Goal: Information Seeking & Learning: Learn about a topic

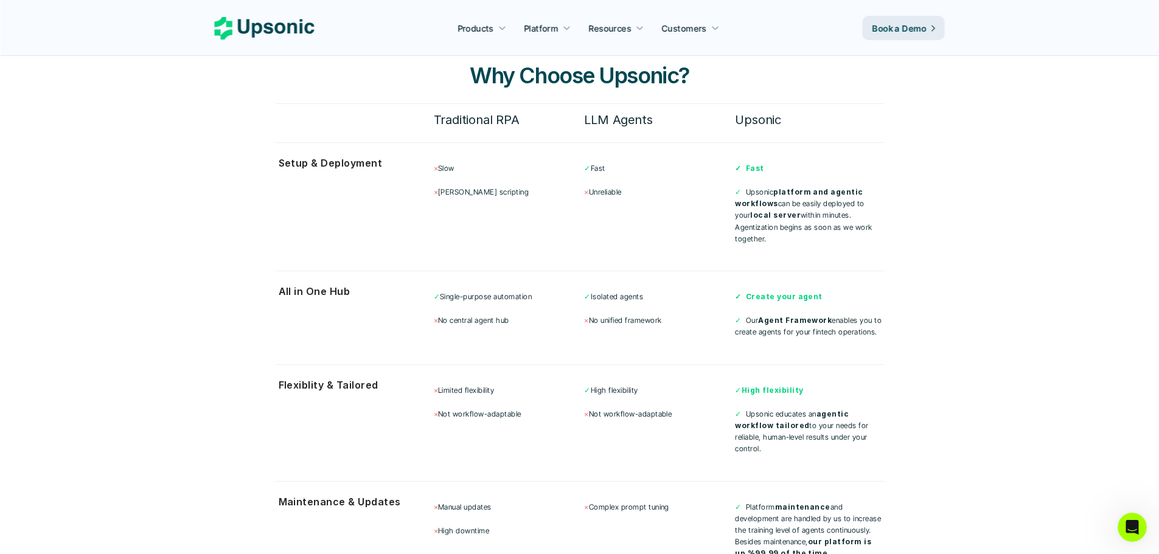
scroll to position [3225, 0]
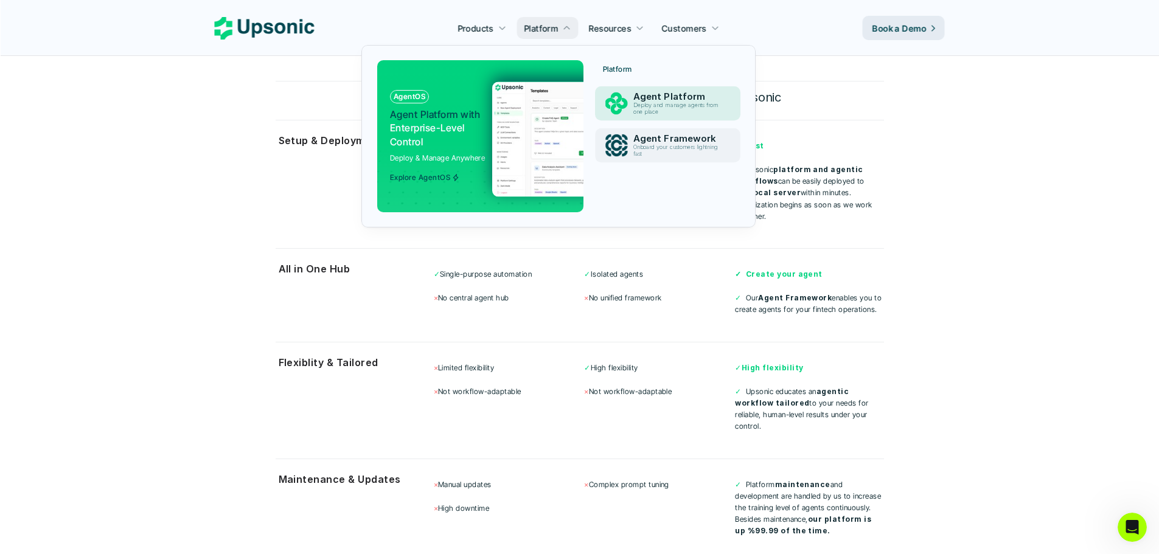
click at [651, 100] on p "Agent Platform" at bounding box center [679, 96] width 91 height 11
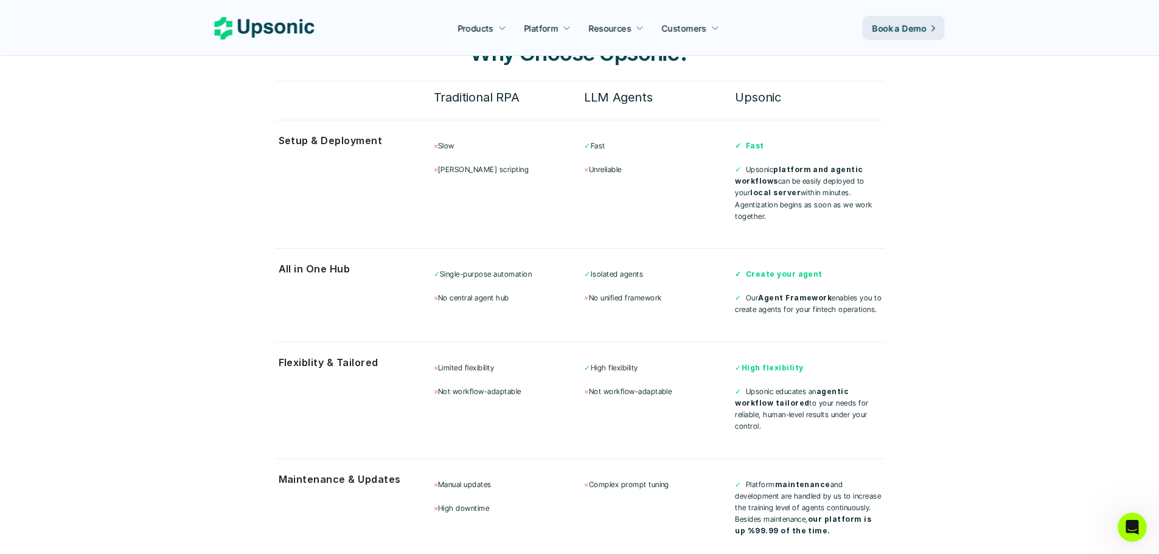
drag, startPoint x: 229, startPoint y: 177, endPoint x: 281, endPoint y: 112, distance: 83.5
click at [229, 177] on section "Start with Why Choose Upsonic? Traditional RPA LLM Agents Upsonic Setup & Deplo…" at bounding box center [580, 280] width 730 height 639
click at [290, 39] on icon at bounding box center [265, 28] width 100 height 23
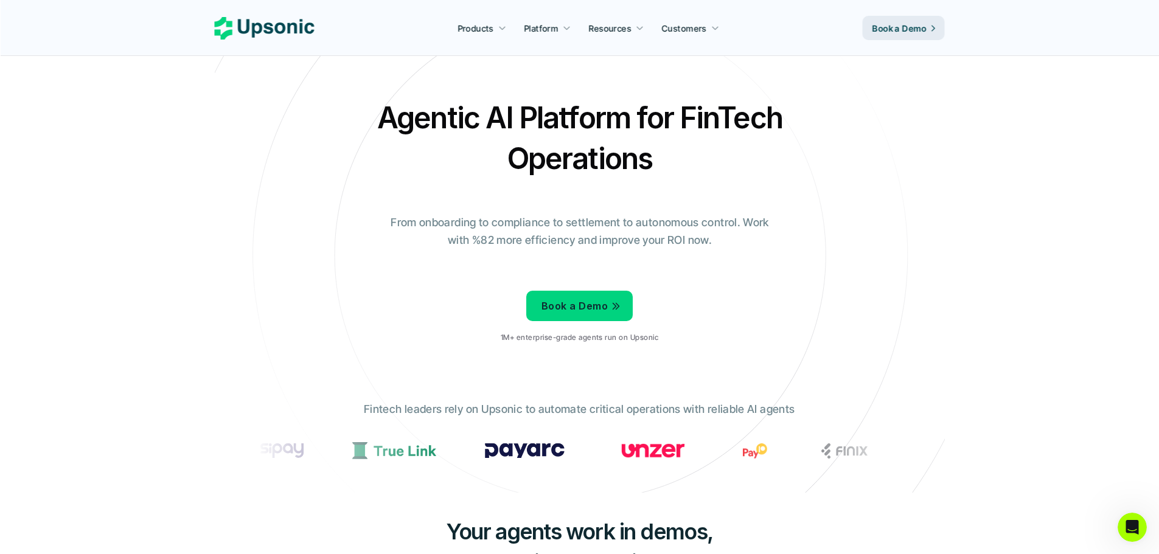
click at [299, 29] on icon at bounding box center [265, 28] width 100 height 23
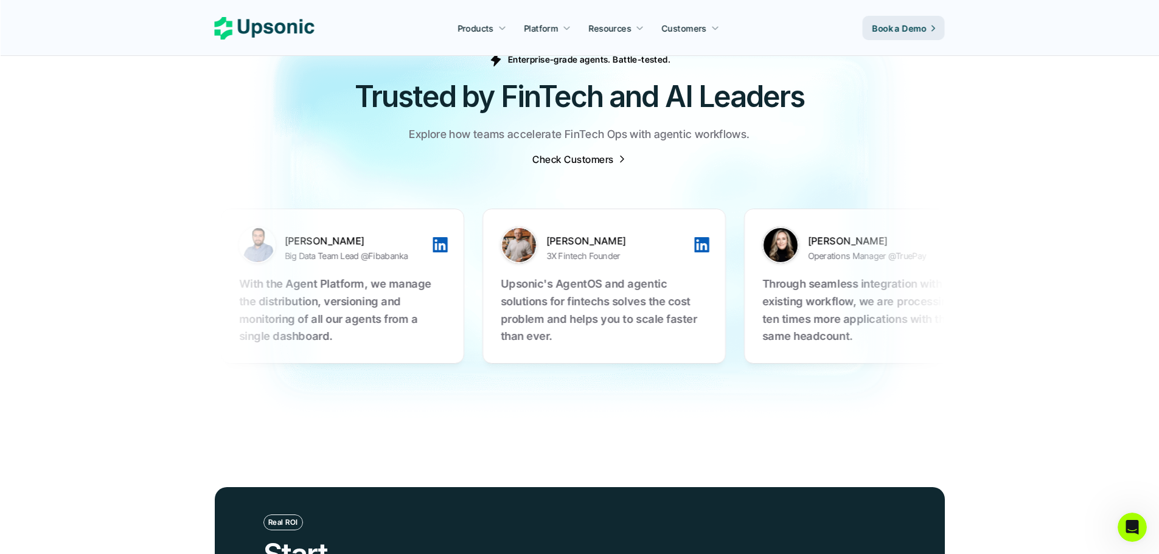
scroll to position [4442, 0]
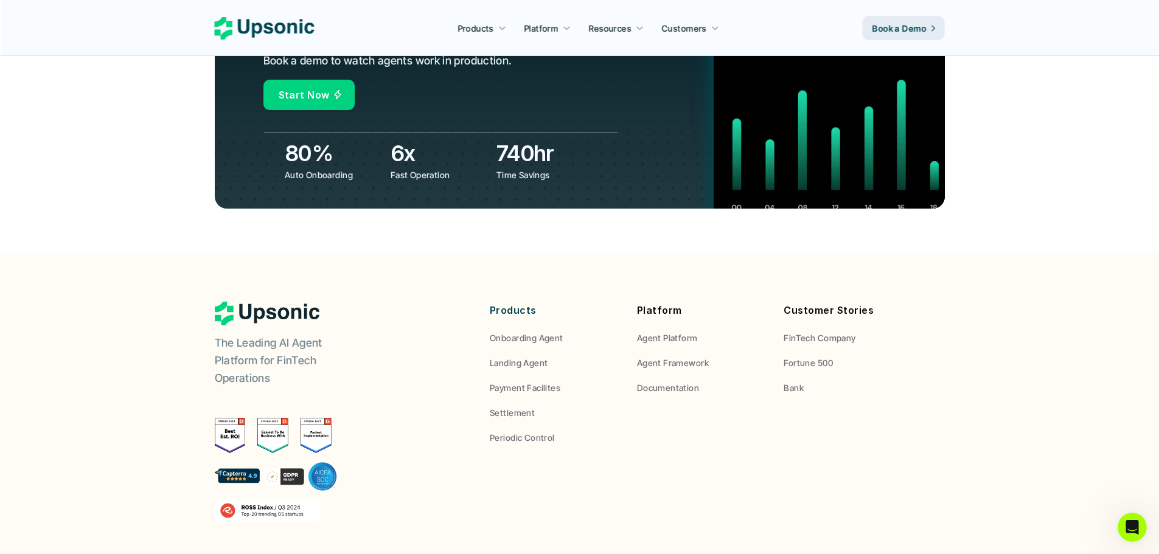
drag, startPoint x: 310, startPoint y: 131, endPoint x: 83, endPoint y: 254, distance: 259.0
click at [82, 255] on footer "The Leading AI Agent Platform for FinTech Operations Reliable AI agents built f…" at bounding box center [579, 482] width 1159 height 459
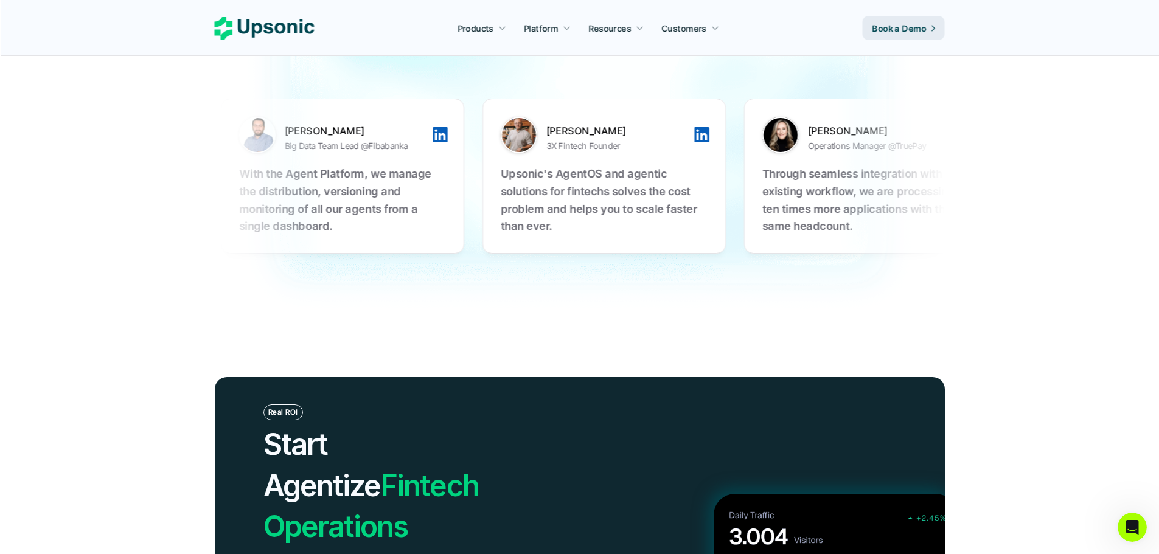
scroll to position [3922, 0]
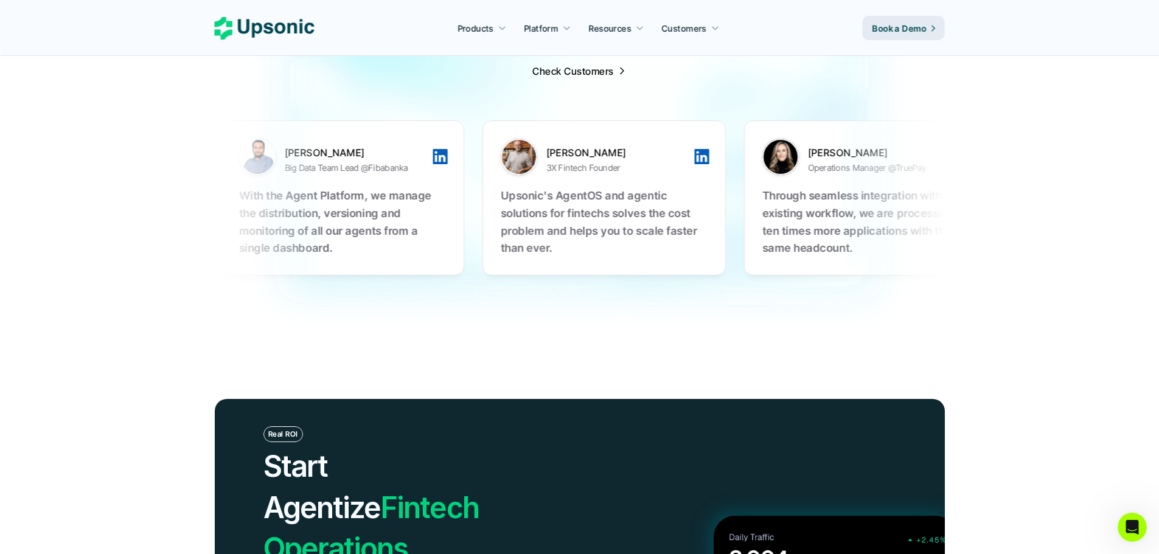
click at [903, 262] on section "[PERSON_NAME] Big Data Team Lead @Fibabanka With the Agent Platform, we manage …" at bounding box center [580, 198] width 730 height 216
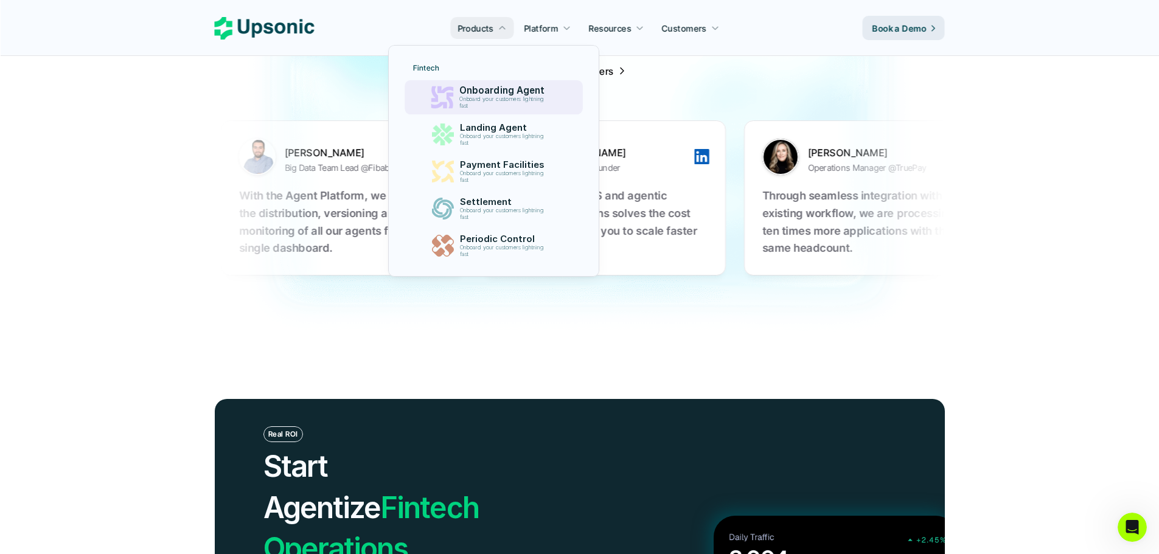
click at [493, 91] on p "Onboarding Agent" at bounding box center [504, 90] width 91 height 11
